Goal: Task Accomplishment & Management: Use online tool/utility

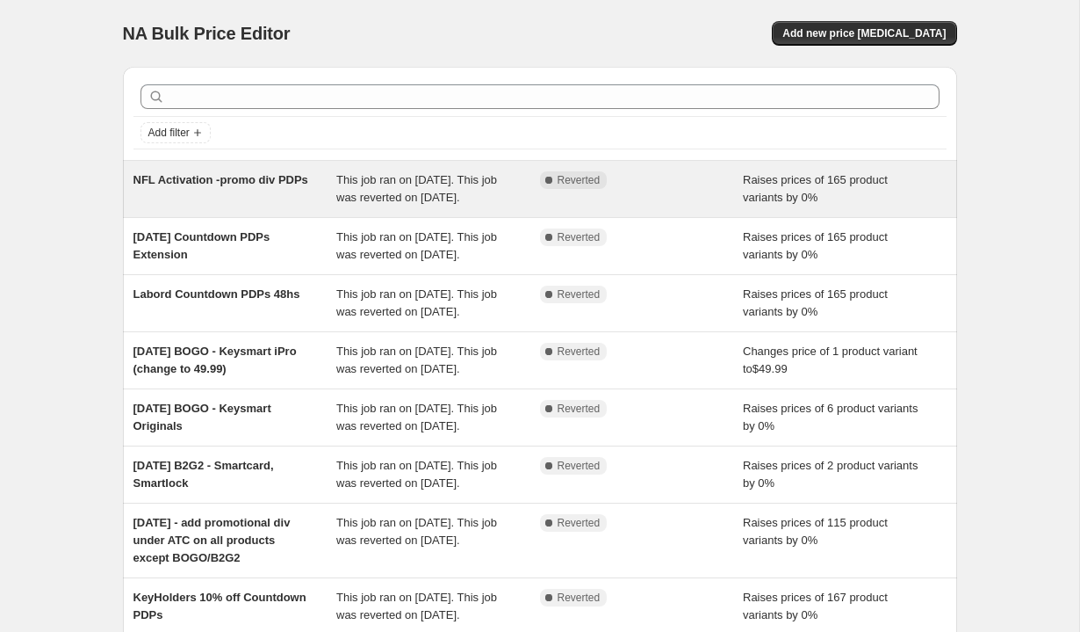
click at [311, 194] on div "NFL Activation -promo div PDPs" at bounding box center [236, 188] width 204 height 35
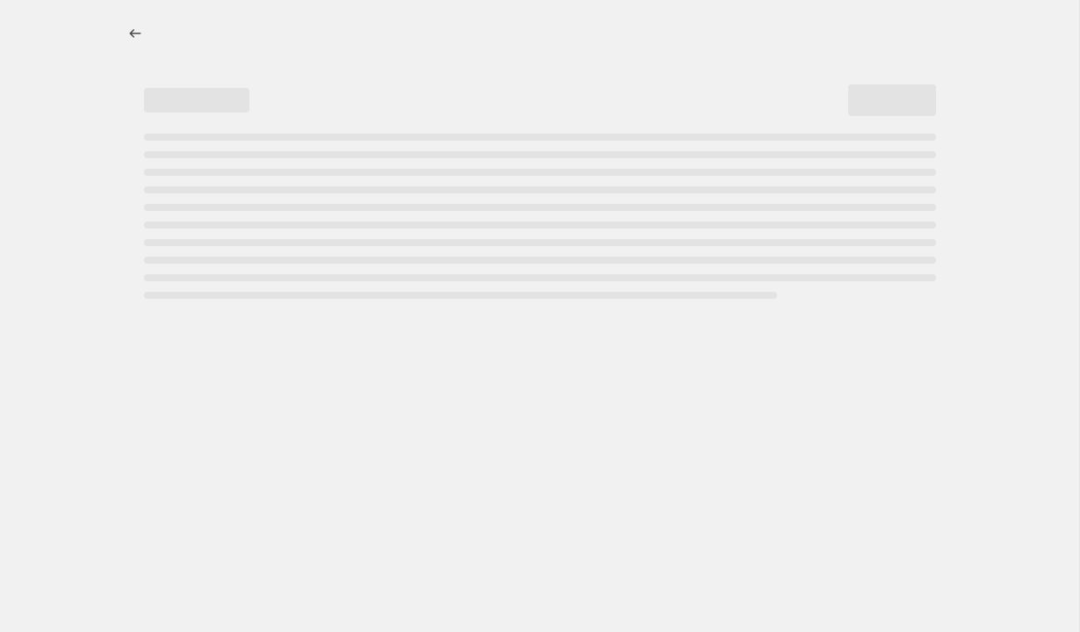
select select "percentage"
select select "no_change"
select select "tag"
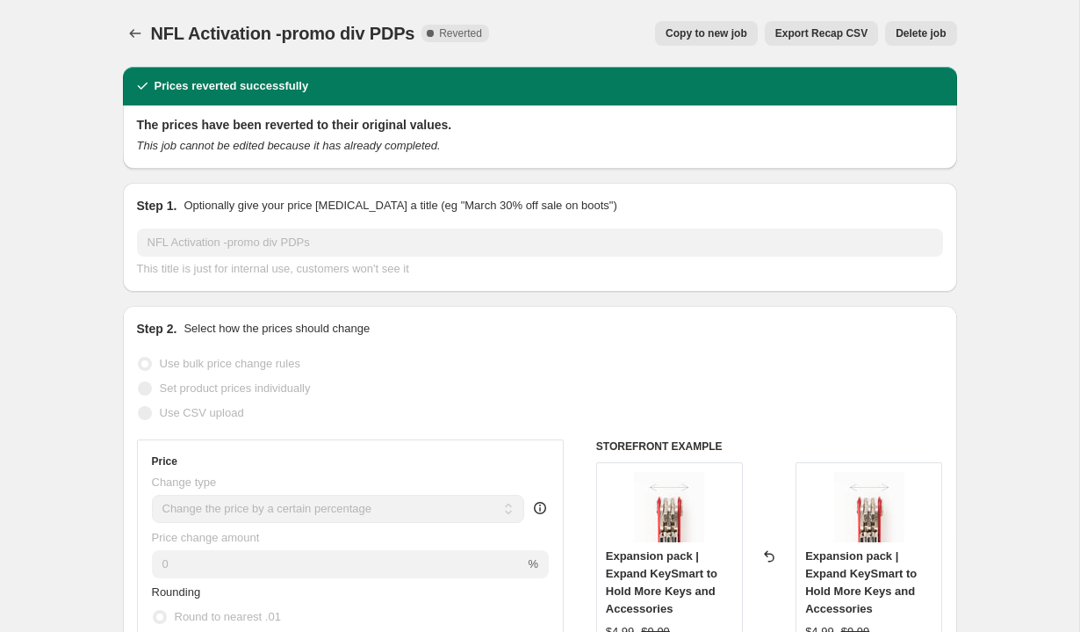
click at [823, 34] on span "Export Recap CSV" at bounding box center [822, 33] width 92 height 14
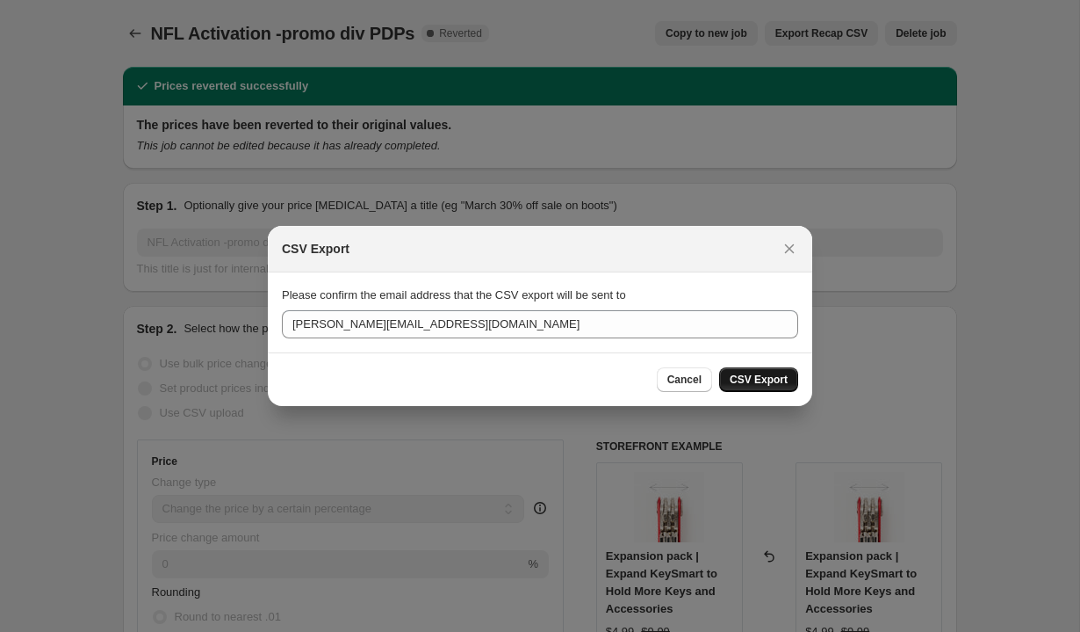
click at [748, 376] on span "CSV Export" at bounding box center [759, 379] width 58 height 14
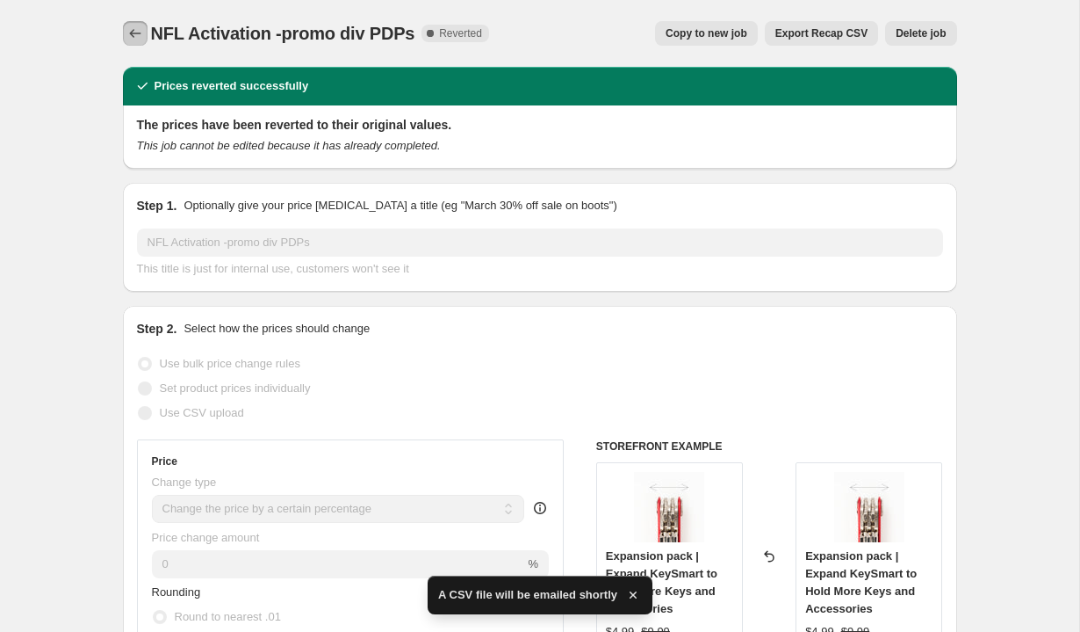
click at [130, 32] on icon "Price change jobs" at bounding box center [134, 33] width 11 height 9
